Goal: Task Accomplishment & Management: Use online tool/utility

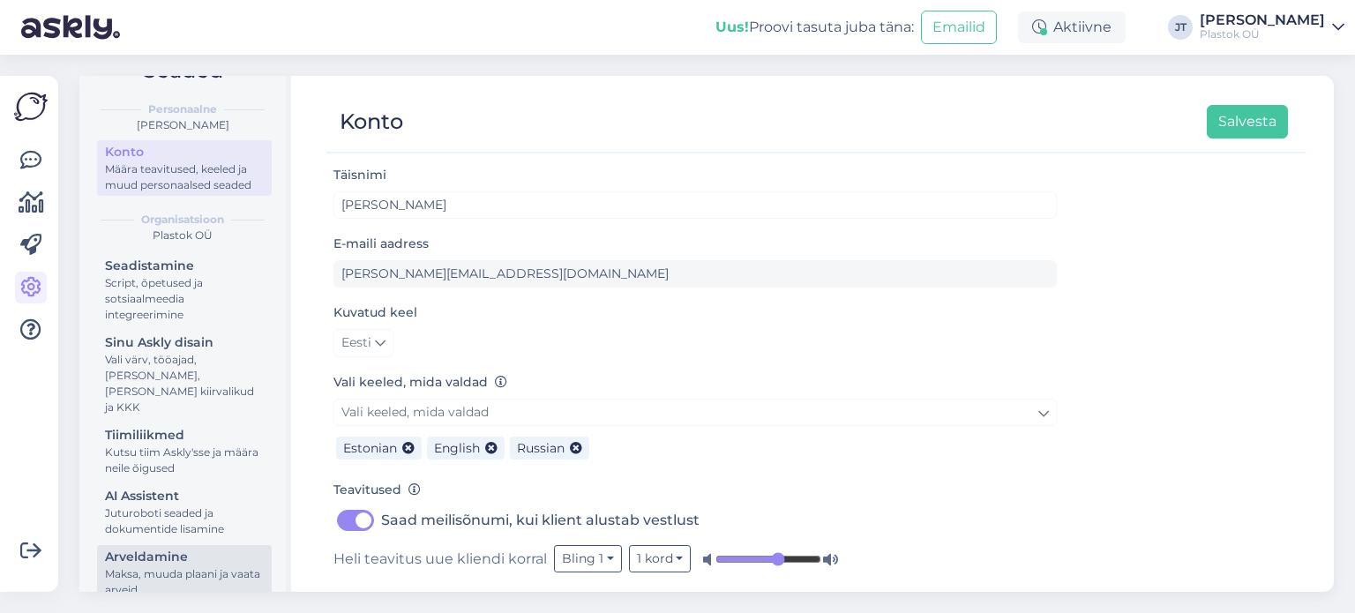
scroll to position [67, 0]
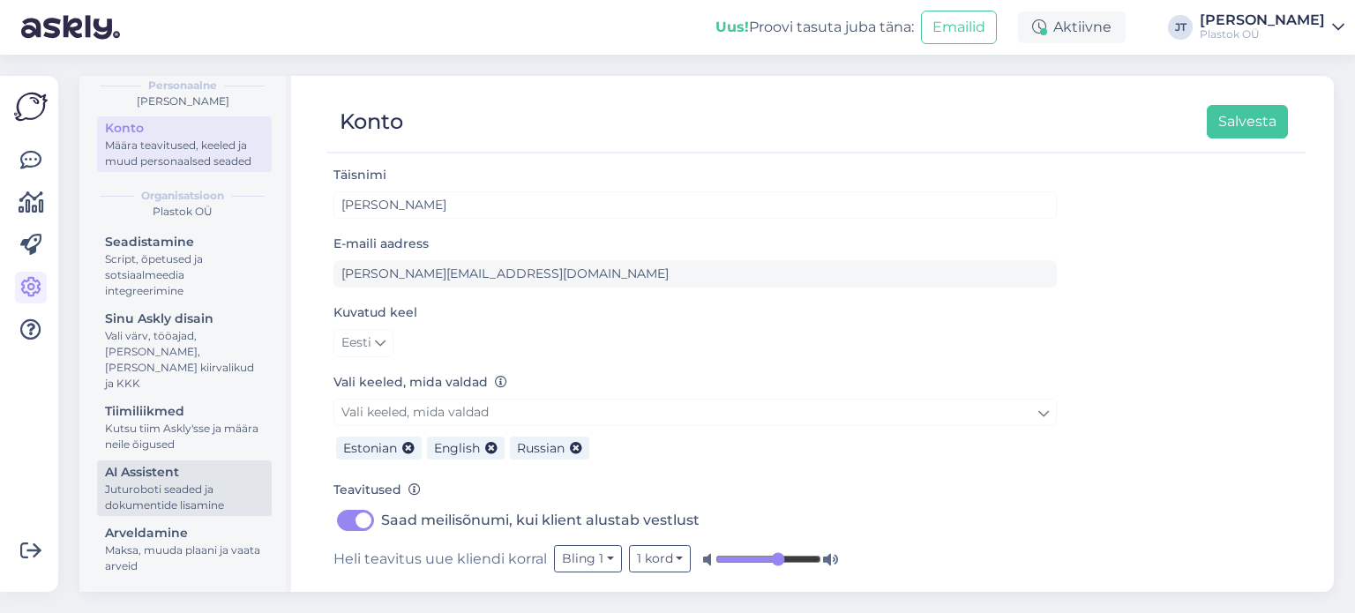
click at [165, 497] on div "Juturoboti seaded ja dokumentide lisamine" at bounding box center [184, 498] width 159 height 32
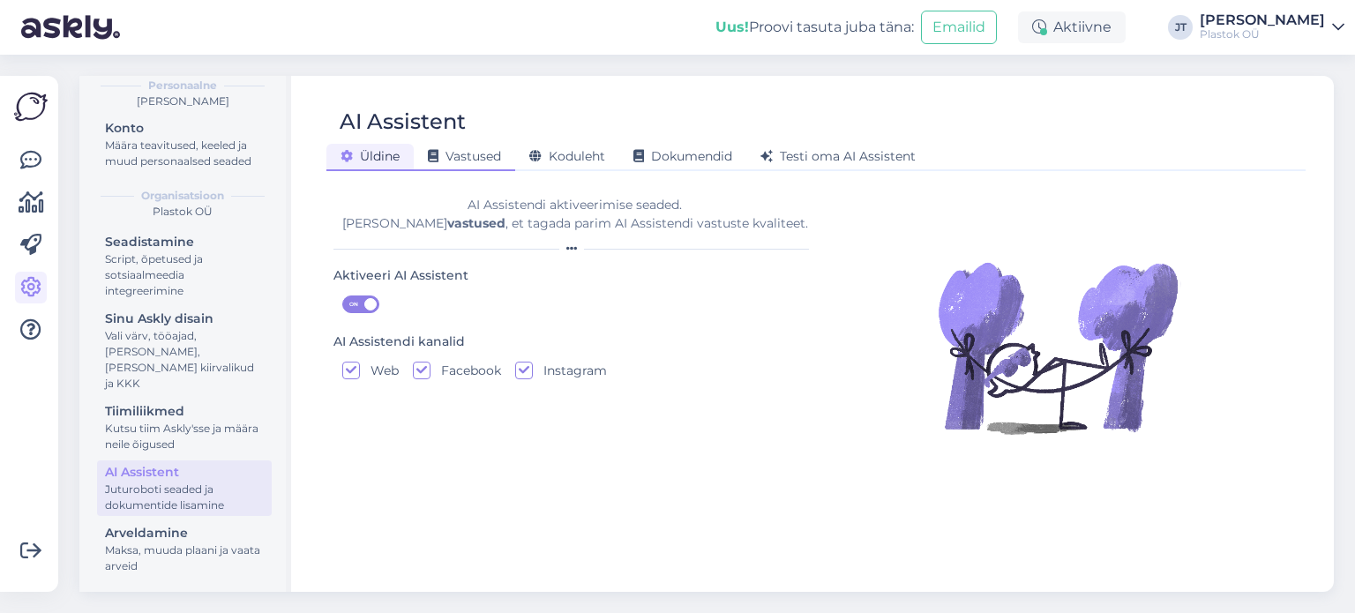
click at [494, 158] on span "Vastused" at bounding box center [464, 156] width 73 height 16
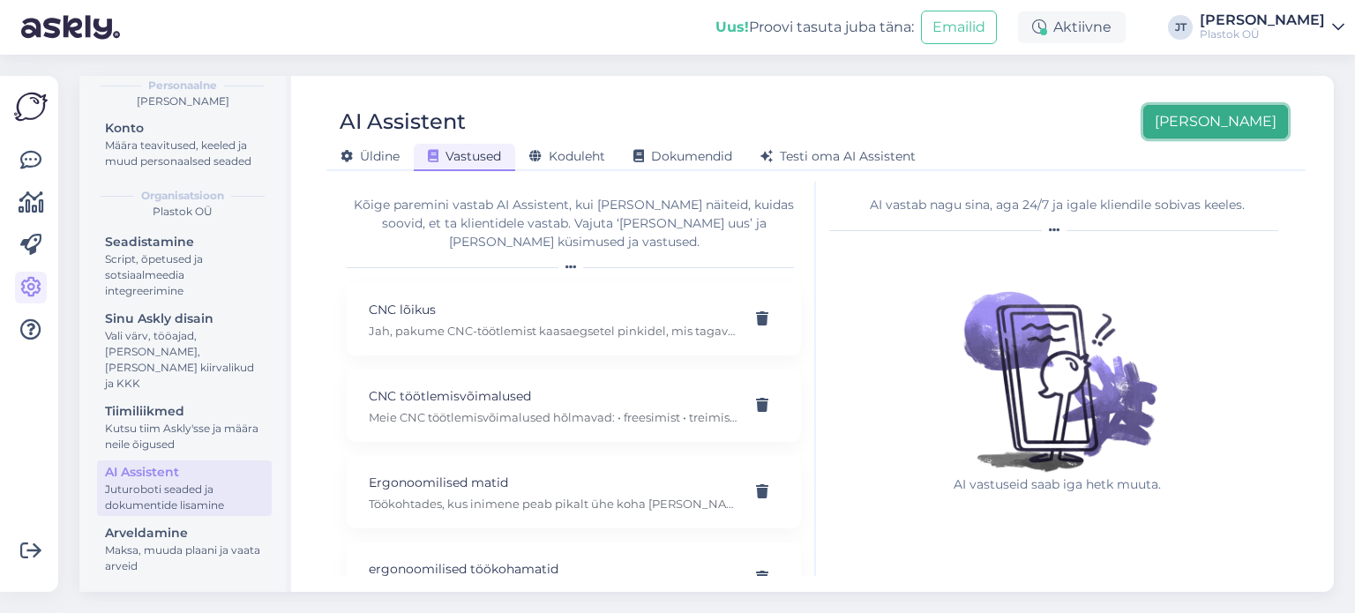
click at [1239, 132] on button "[PERSON_NAME]" at bounding box center [1215, 122] width 145 height 34
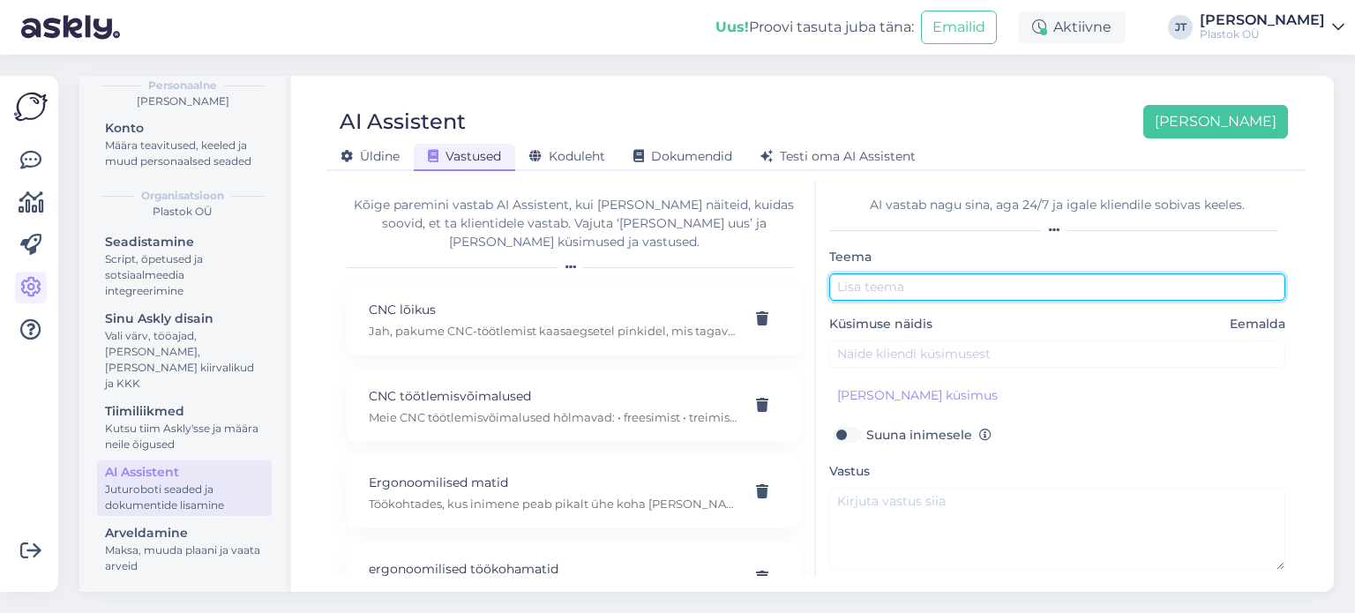
click at [902, 291] on input "text" at bounding box center [1057, 286] width 456 height 27
type input "Pleksiklaas"
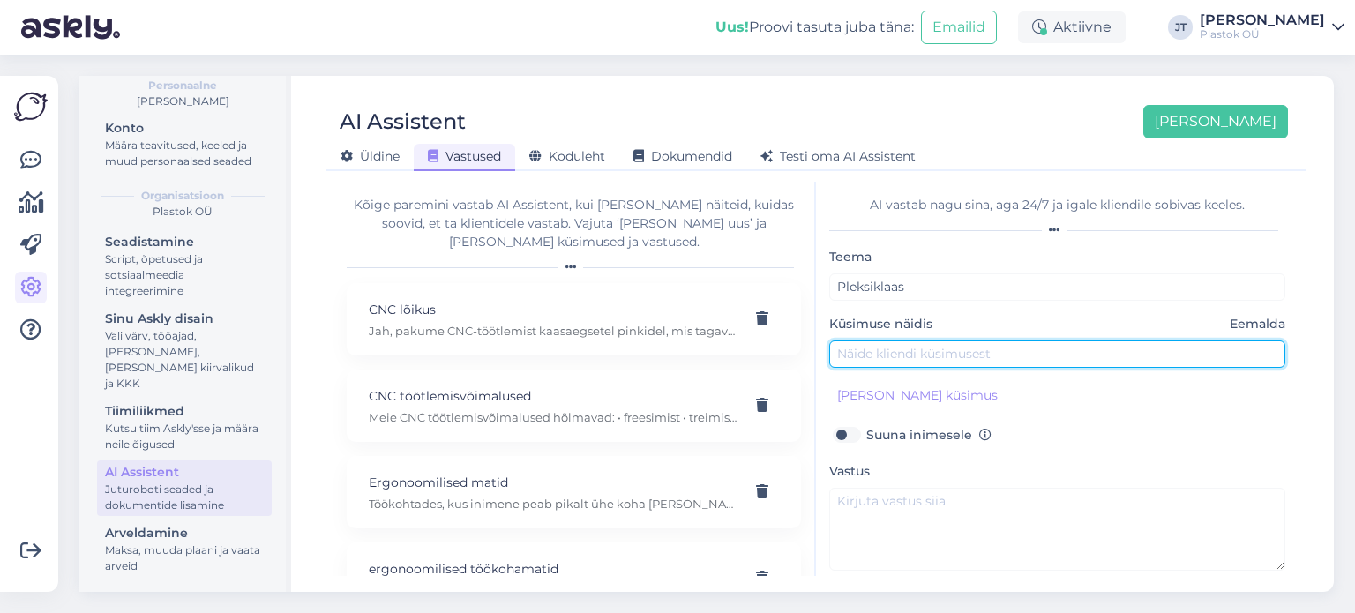
click at [884, 352] on input "text" at bounding box center [1057, 354] width 456 height 27
click at [903, 362] on input "text" at bounding box center [1057, 354] width 456 height 27
type input "Soovin pleksiklaasi"
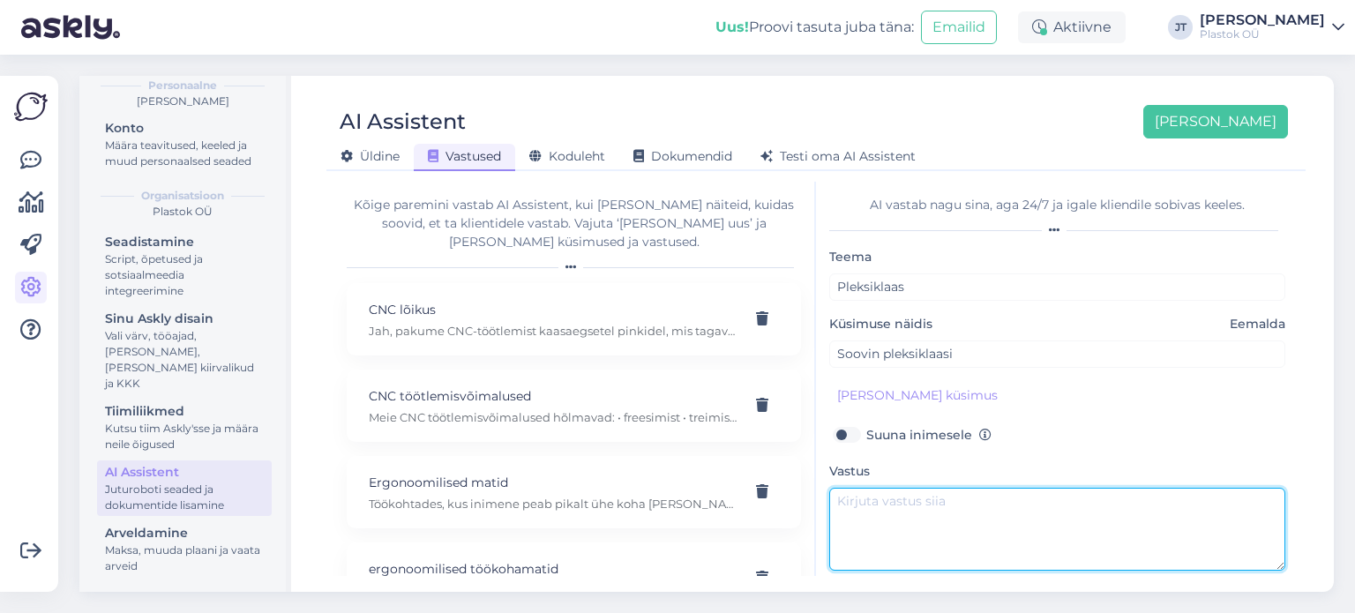
click at [887, 518] on textarea at bounding box center [1057, 529] width 456 height 83
paste textarea "Kui räägime pleksiklaasist, on oluline täpsustada, mida te silmas peate, sest s…"
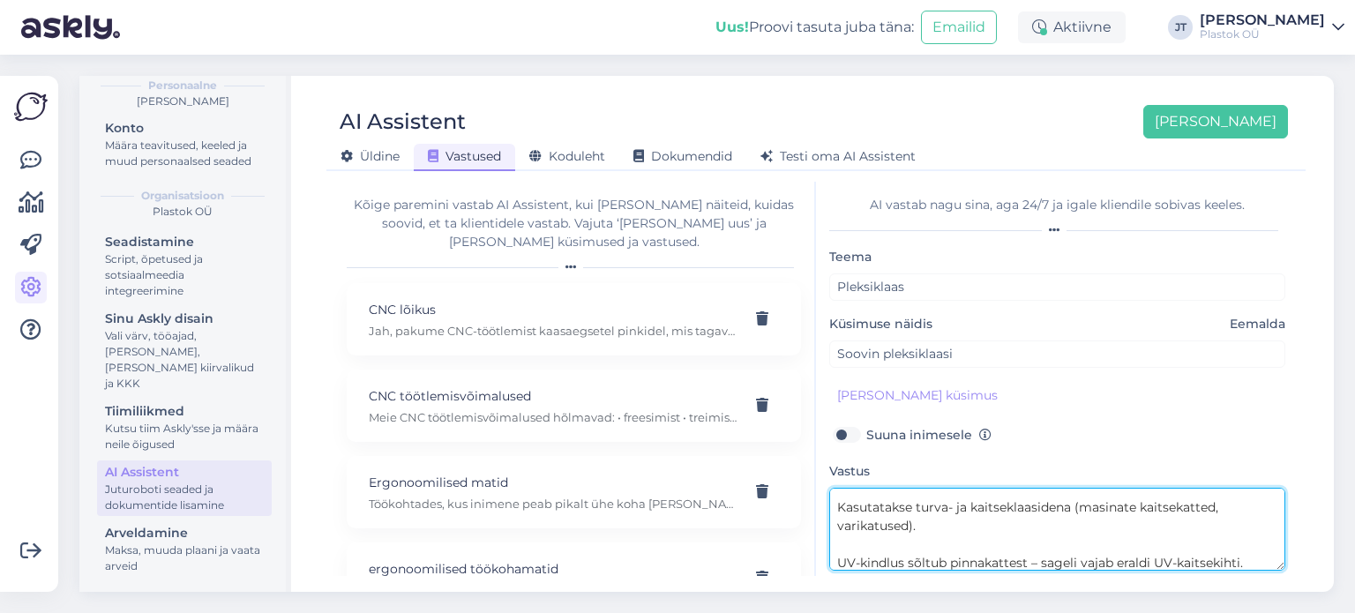
scroll to position [54, 0]
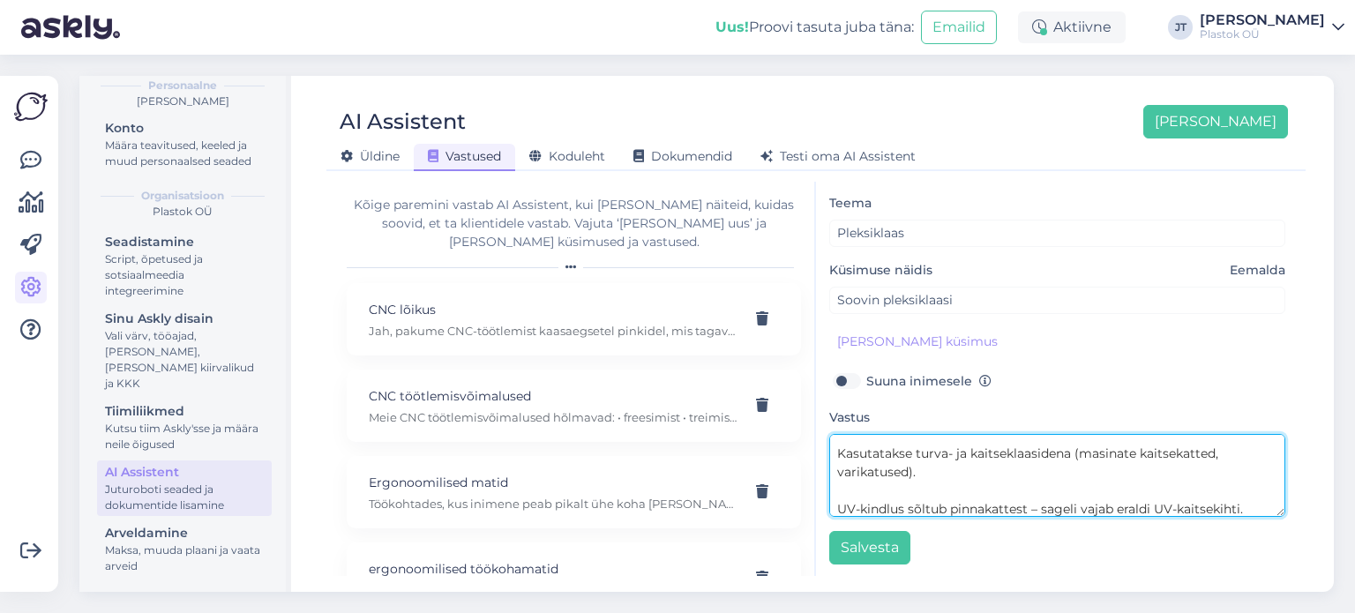
click at [1006, 474] on textarea "Kui räägime pleksiklaasist, on oluline täpsustada, mida te silmas peate, sest s…" at bounding box center [1057, 475] width 456 height 83
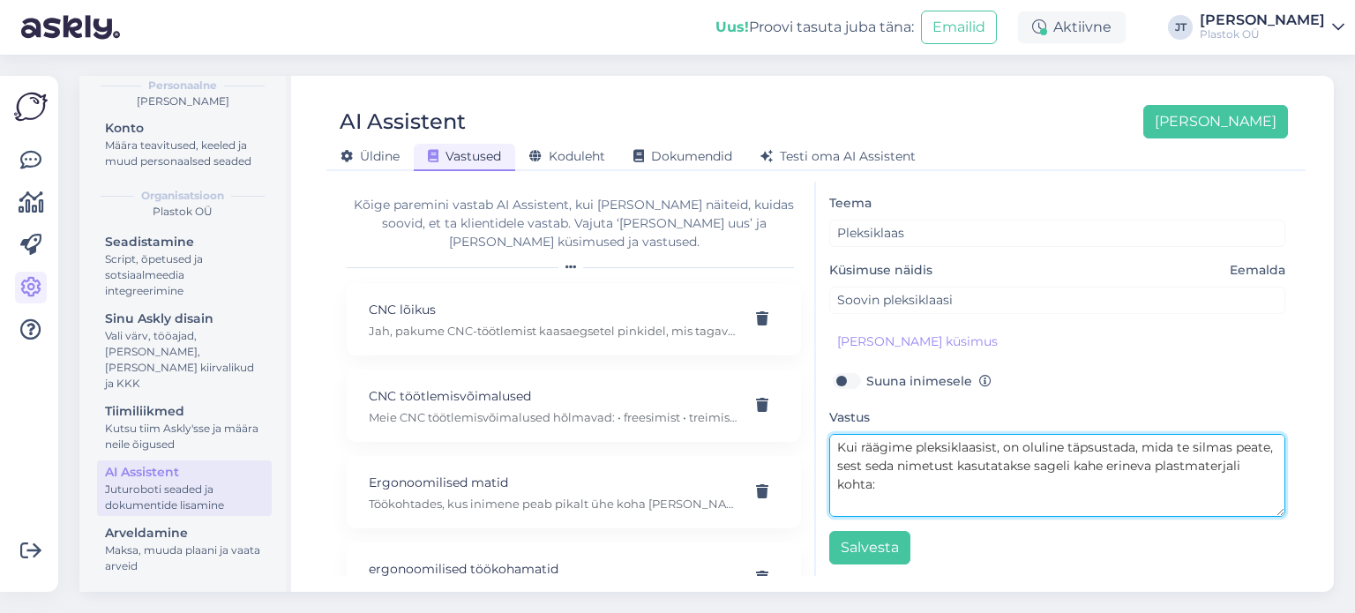
scroll to position [71, 0]
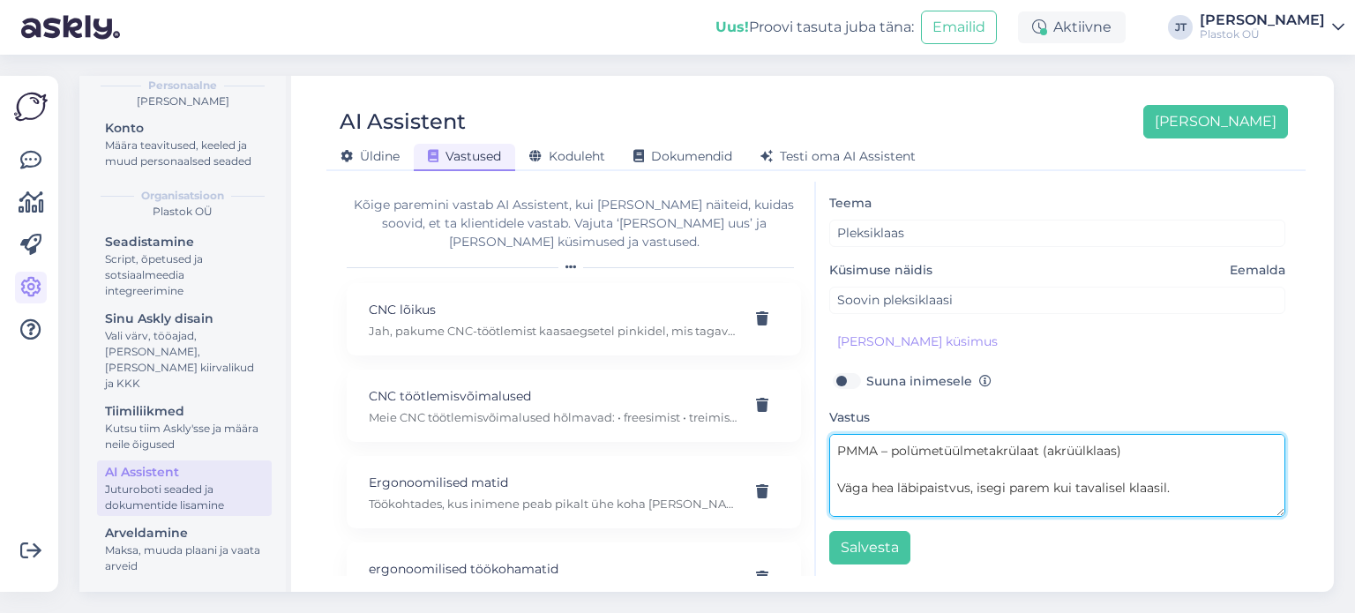
click at [838, 486] on textarea "Kui räägime pleksiklaasist, on oluline täpsustada, mida te silmas peate, sest s…" at bounding box center [1057, 475] width 456 height 83
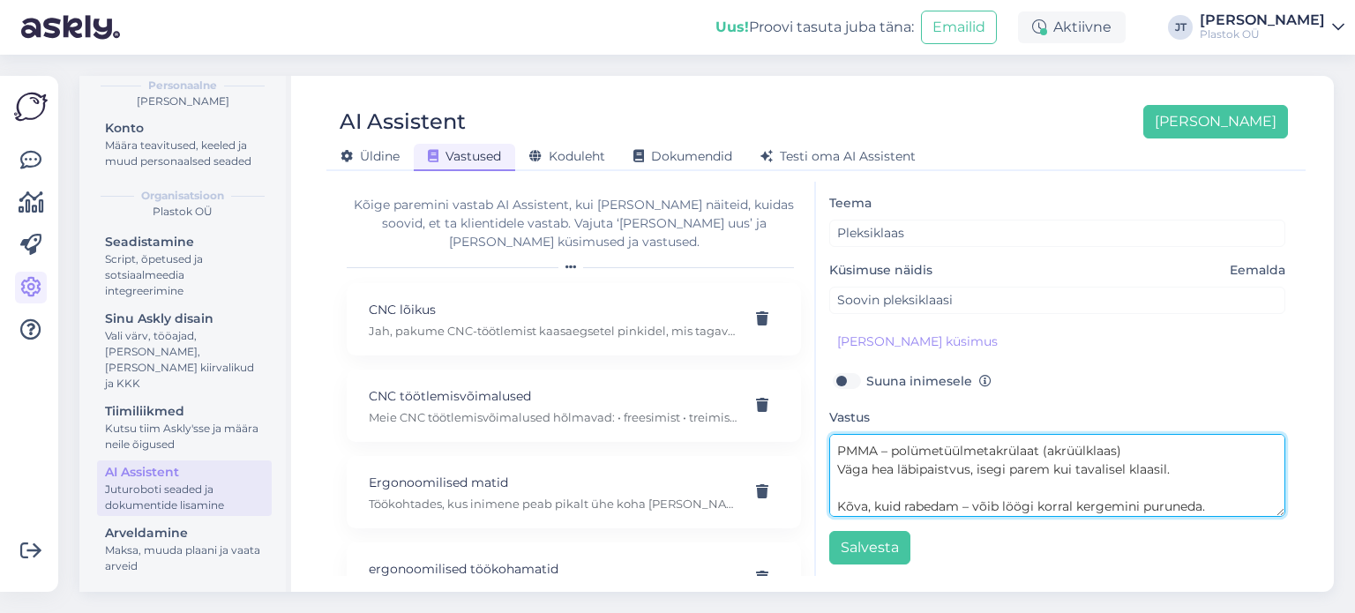
click at [835, 506] on textarea "Kui räägime pleksiklaasist, on oluline täpsustada, mida te silmas peate, sest s…" at bounding box center [1057, 475] width 456 height 83
click at [835, 449] on textarea "Kui räägime pleksiklaasist, on oluline täpsustada, mida te silmas peate, sest s…" at bounding box center [1057, 475] width 456 height 83
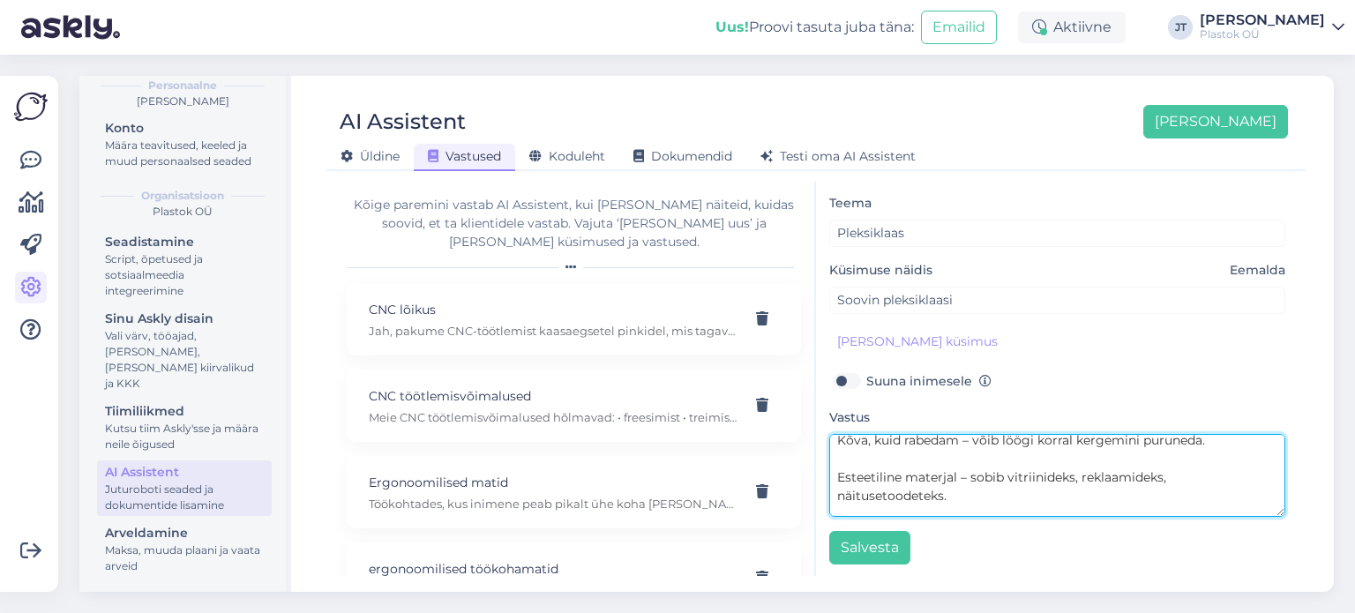
scroll to position [106, 0]
click at [838, 469] on textarea "Kui räägime pleksiklaasist, on oluline täpsustada, mida te silmas peate, sest s…" at bounding box center [1057, 475] width 456 height 83
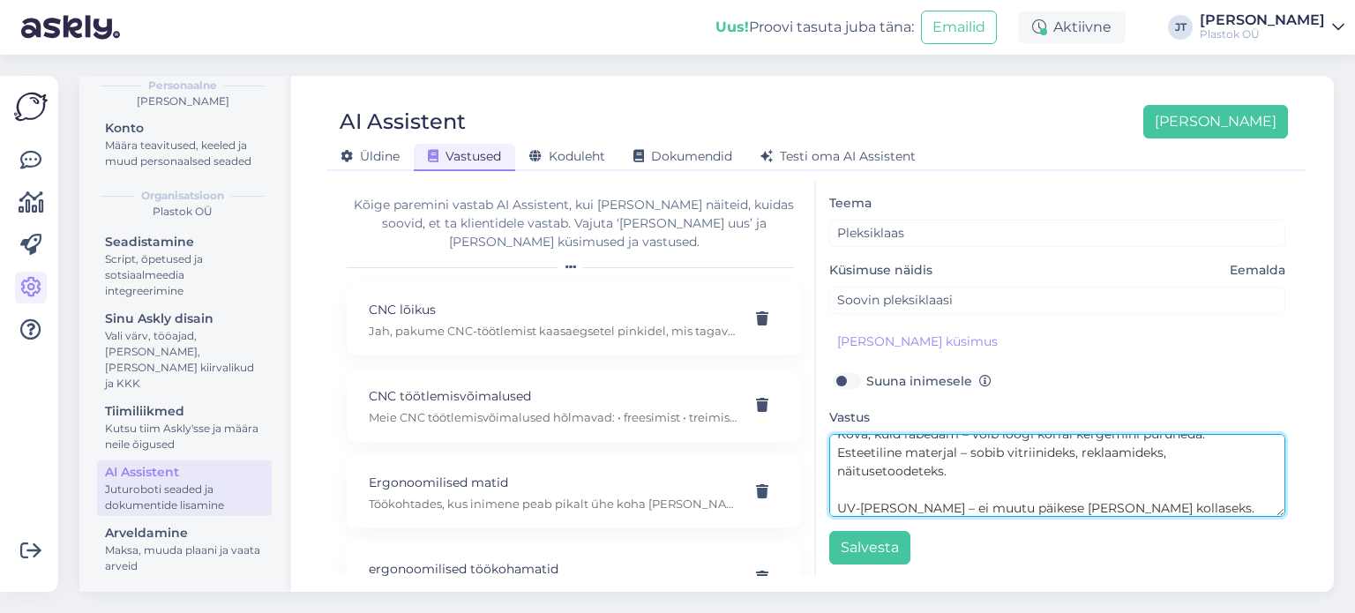
click at [836, 504] on textarea "Kui räägime pleksiklaasist, on oluline täpsustada, mida te silmas peate, sest s…" at bounding box center [1057, 475] width 456 height 83
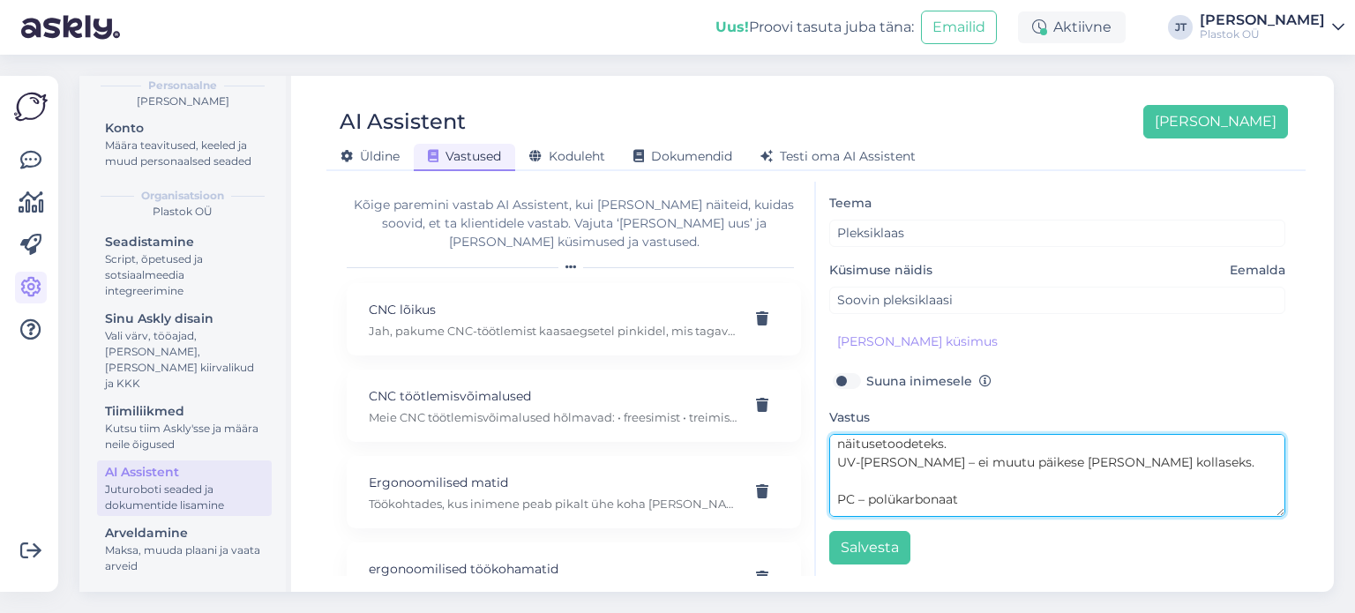
scroll to position [141, 0]
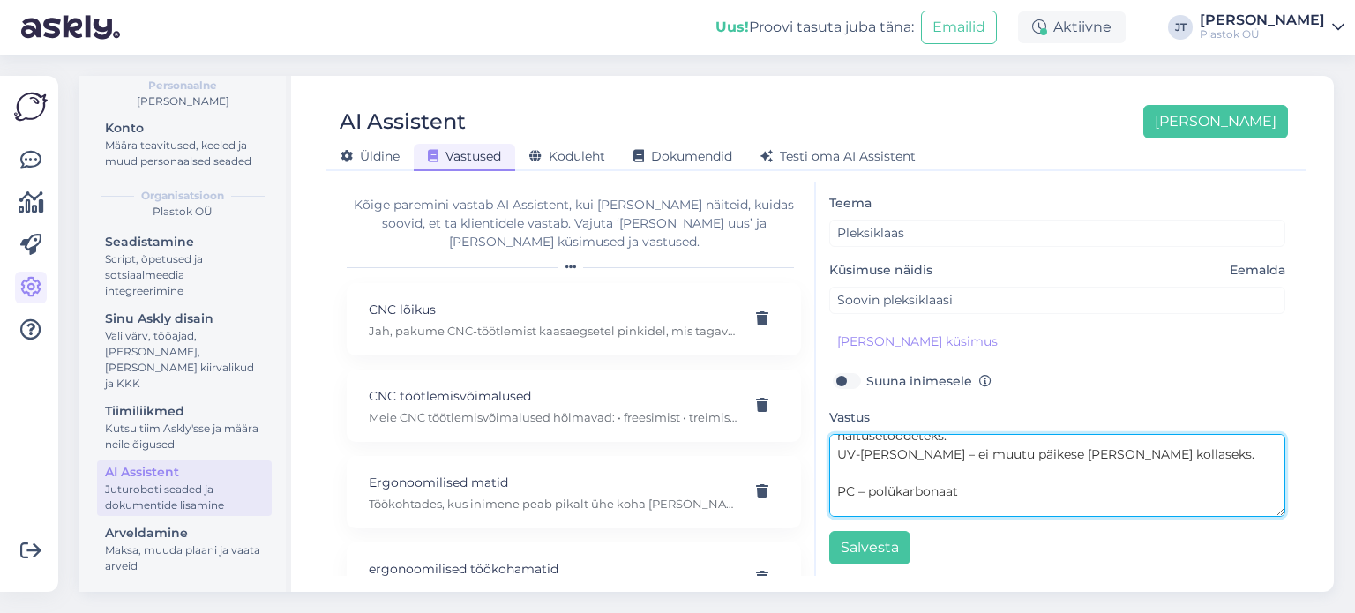
click at [836, 490] on textarea "Kui räägime pleksiklaasist, on oluline täpsustada, mida te silmas peate, sest s…" at bounding box center [1057, 475] width 456 height 83
click at [836, 505] on textarea "Kui räägime pleksiklaasist, on oluline täpsustada, mida te silmas peate, sest s…" at bounding box center [1057, 475] width 456 height 83
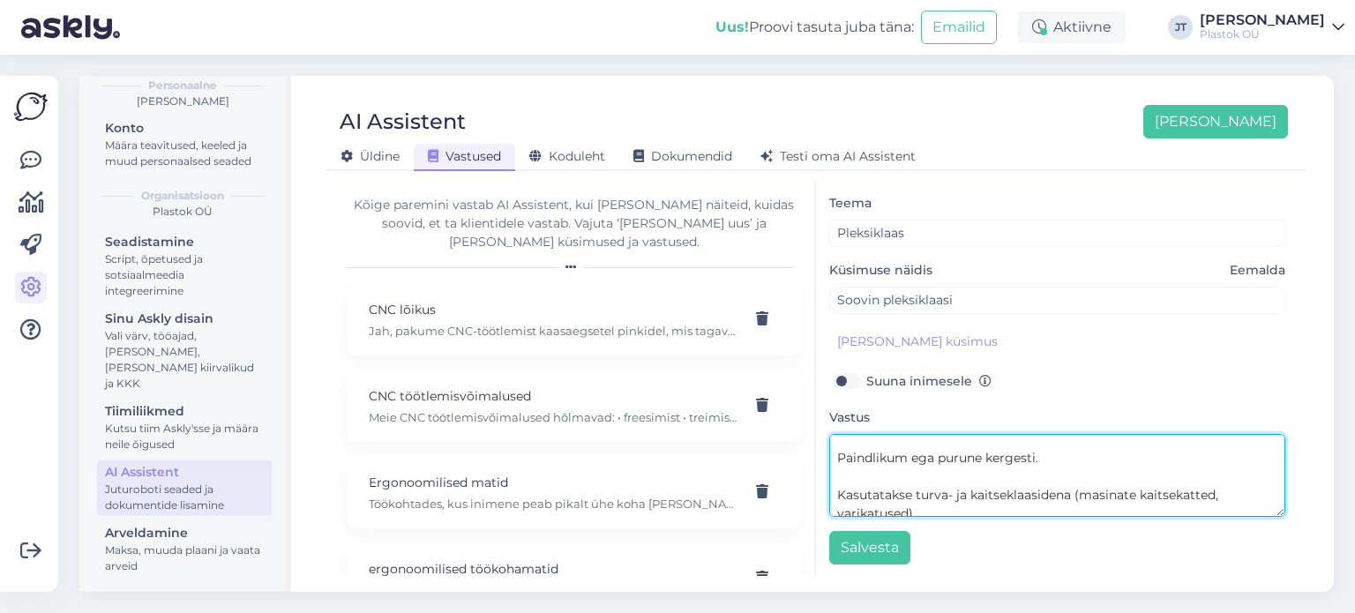
scroll to position [212, 0]
click at [840, 455] on textarea "Kui räägime pleksiklaasist, on oluline täpsustada, mida te silmas peate, sest s…" at bounding box center [1057, 475] width 456 height 83
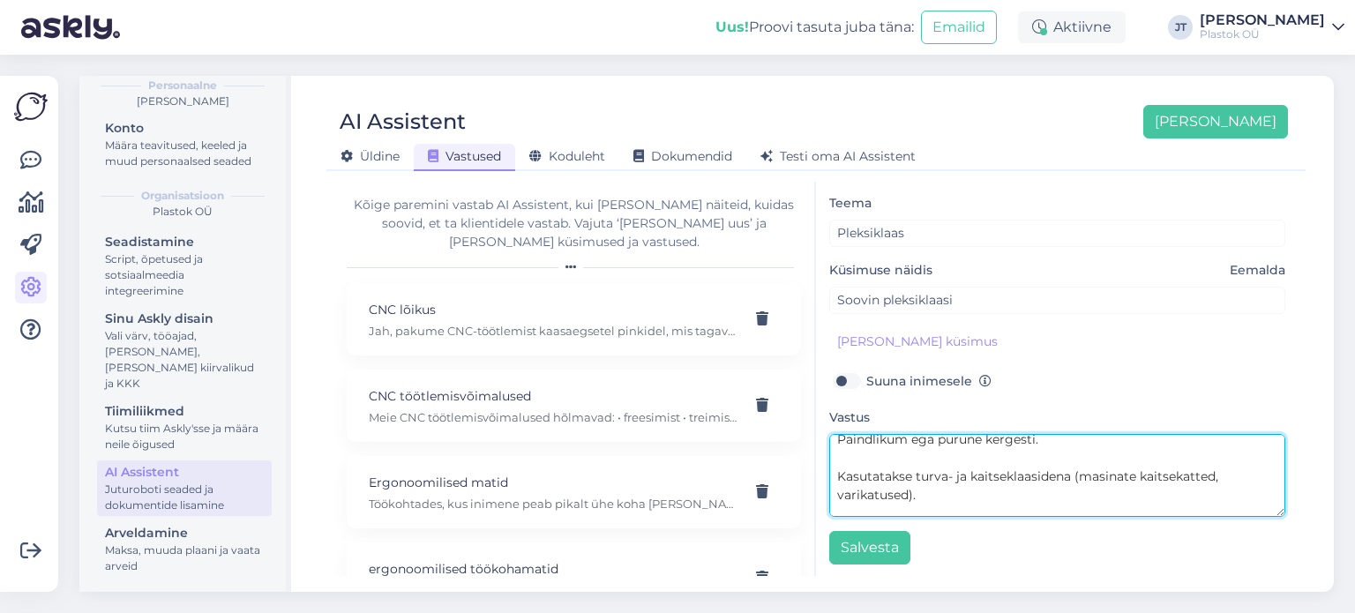
scroll to position [194, 0]
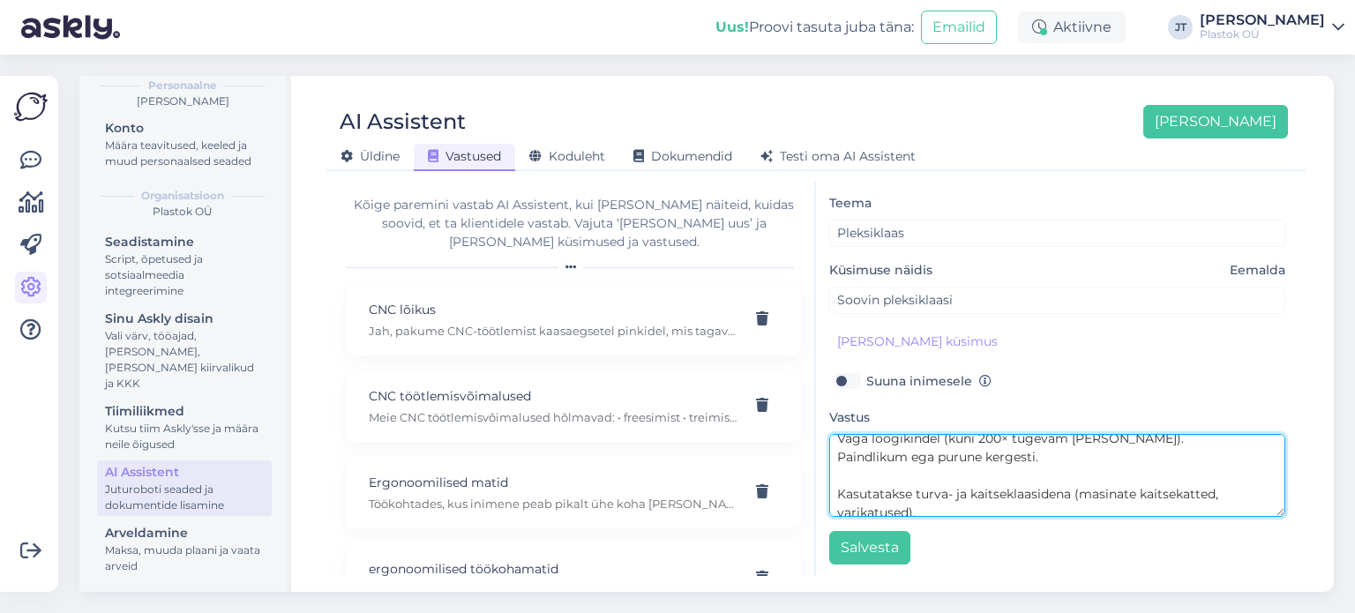
click at [836, 486] on textarea "Kui räägime pleksiklaasist, on oluline täpsustada, mida te silmas peate, sest s…" at bounding box center [1057, 475] width 456 height 83
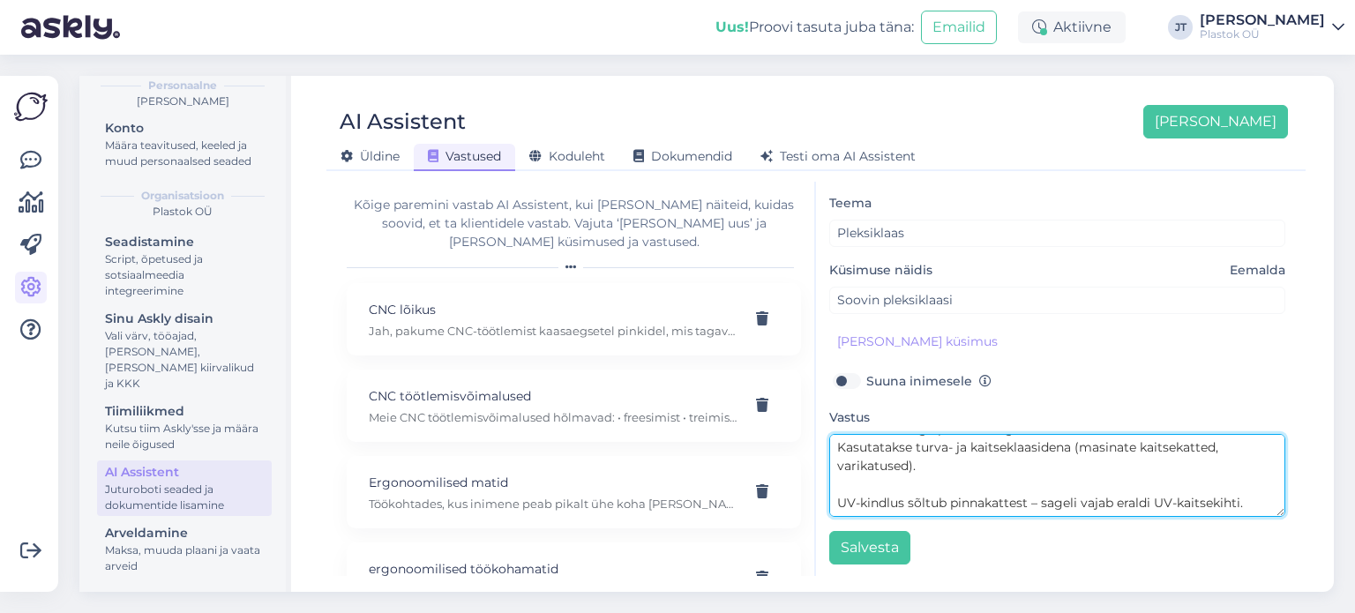
click at [836, 498] on textarea "Kui räägime pleksiklaasist, on oluline täpsustada, mida te silmas peate, sest s…" at bounding box center [1057, 475] width 456 height 83
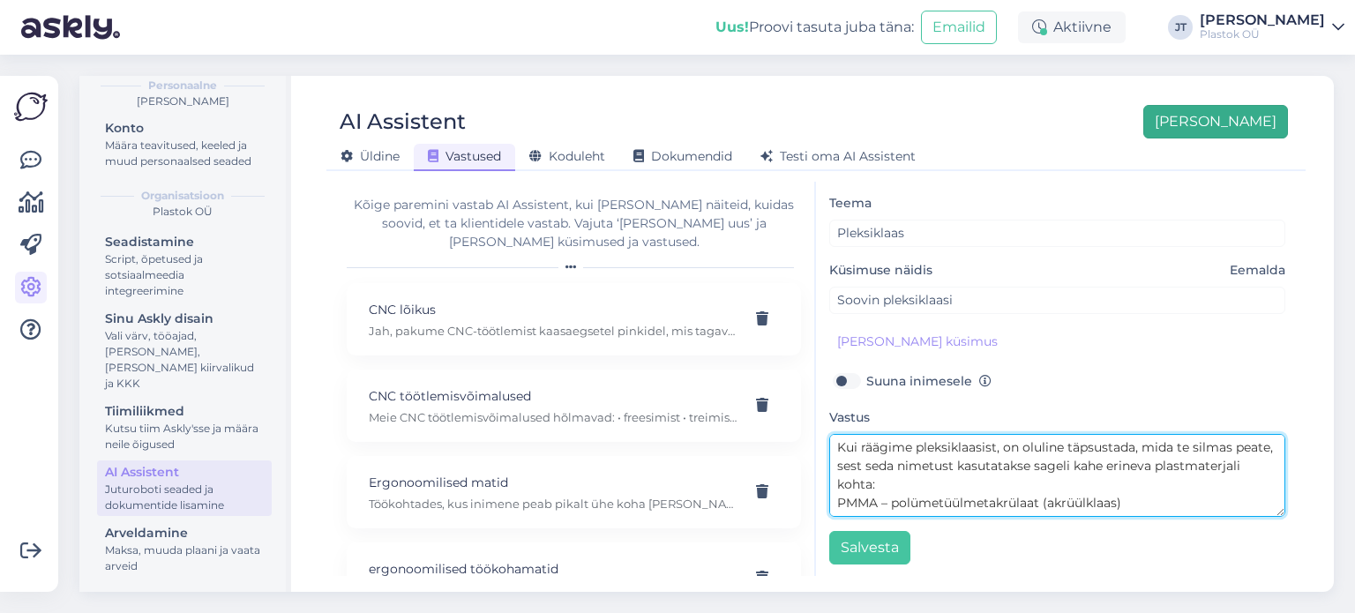
type textarea "Kui räägime pleksiklaasist, on oluline täpsustada, mida te silmas peate, sest s…"
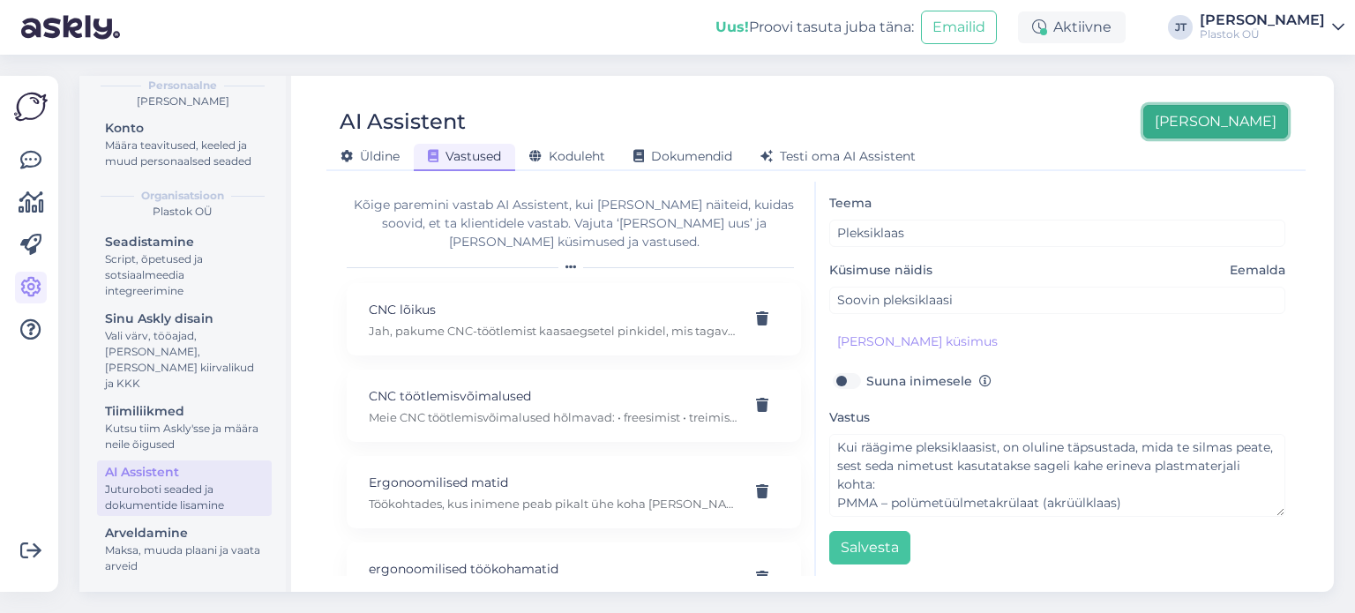
click at [1254, 132] on button "[PERSON_NAME]" at bounding box center [1215, 122] width 145 height 34
